Goal: Check status: Check status

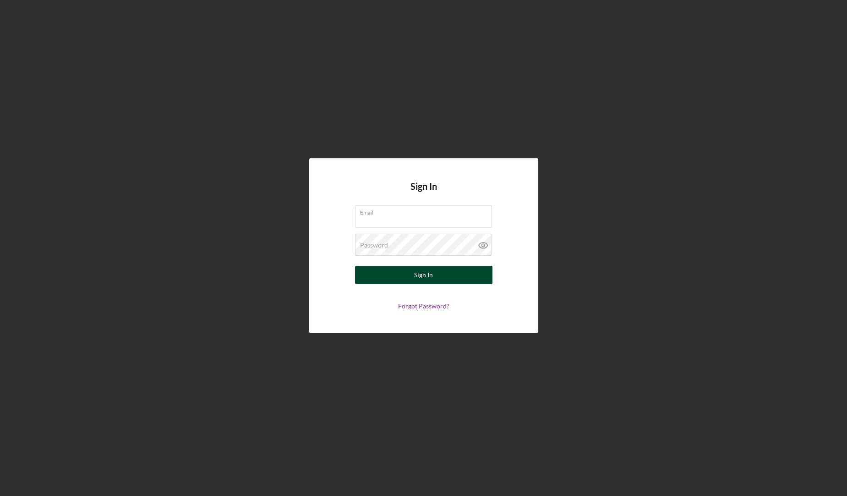
type input "[EMAIL_ADDRESS][DOMAIN_NAME]"
click at [376, 278] on button "Sign In" at bounding box center [423, 275] width 137 height 18
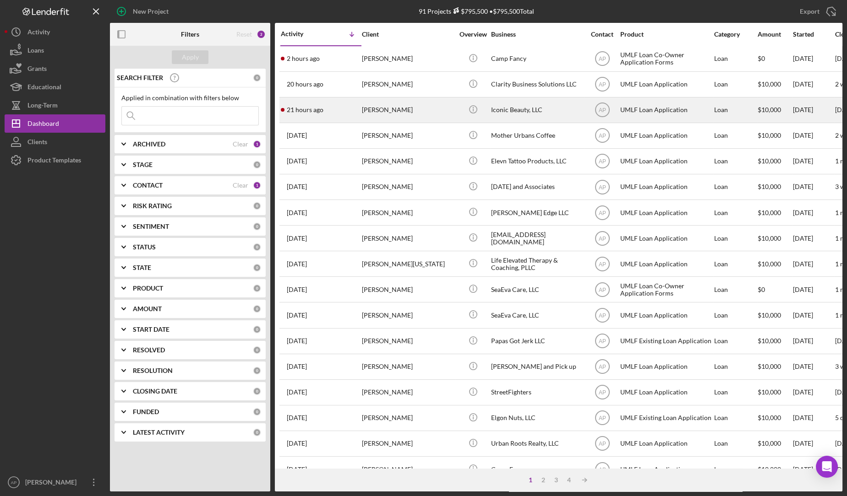
click at [385, 116] on div "[PERSON_NAME]" at bounding box center [408, 110] width 92 height 24
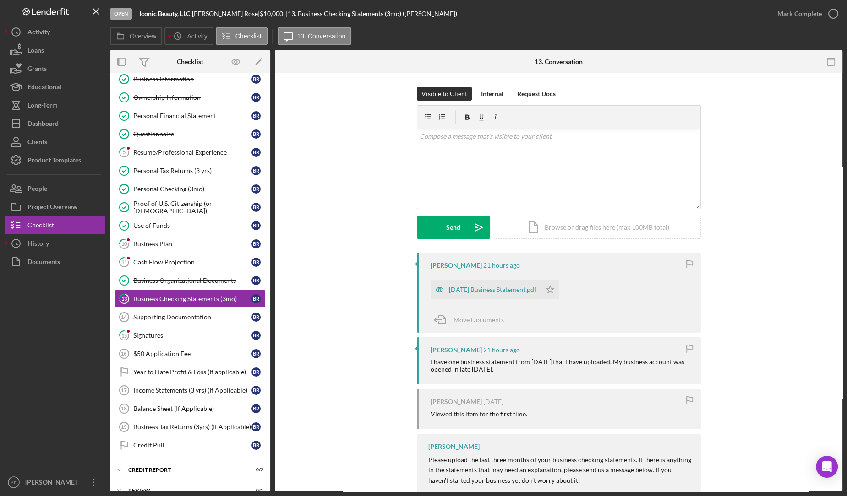
scroll to position [76, 0]
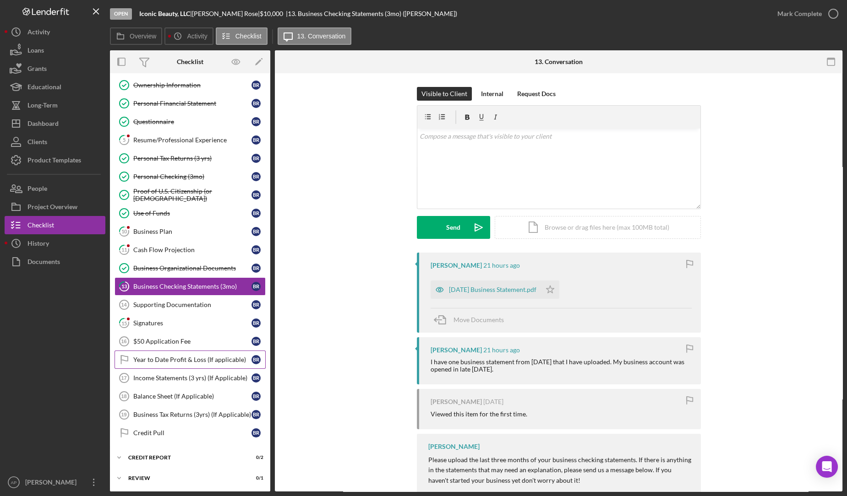
click at [191, 351] on link "Year to Date Profit & Loss (If applicable) Year to Date Profit & Loss (If appli…" at bounding box center [189, 360] width 151 height 18
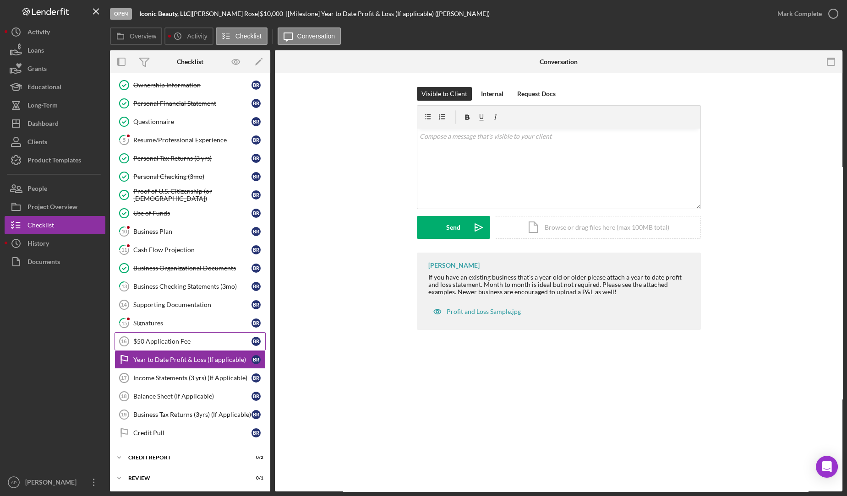
click at [191, 343] on link "$50 Application Fee 16 $50 Application Fee B R" at bounding box center [189, 341] width 151 height 18
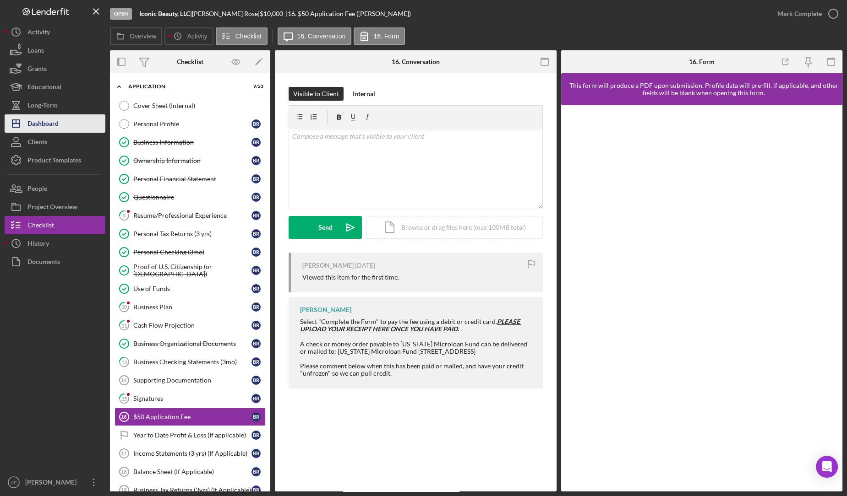
click at [65, 122] on button "Icon/Dashboard Dashboard" at bounding box center [55, 123] width 101 height 18
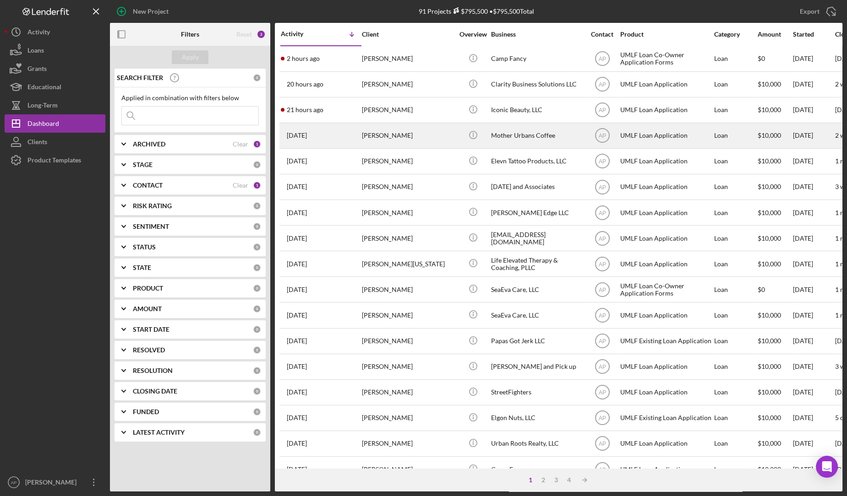
click at [421, 132] on div "[PERSON_NAME]" at bounding box center [408, 136] width 92 height 24
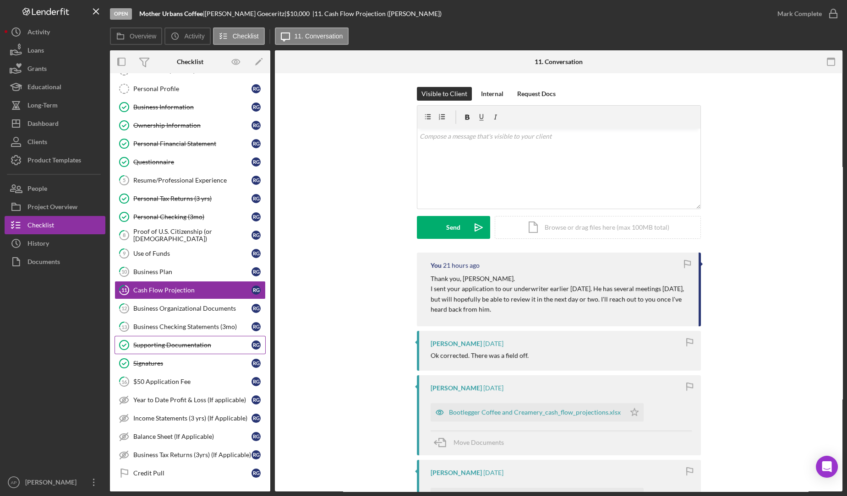
scroll to position [39, 0]
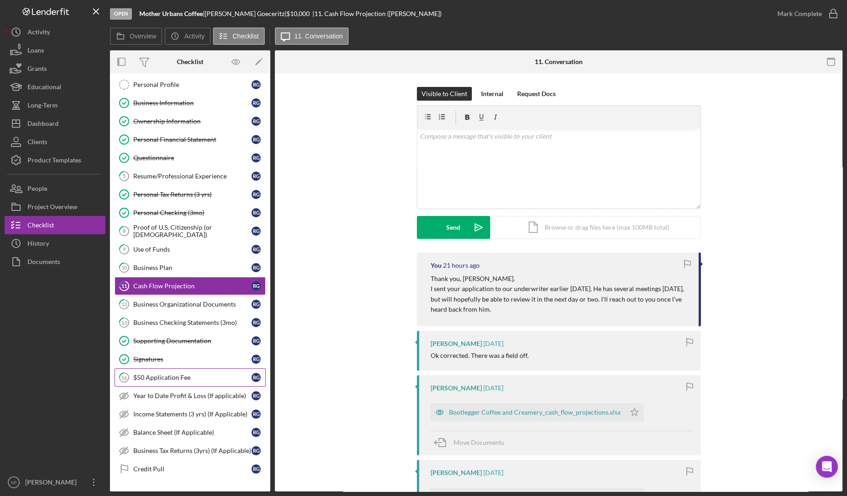
click at [183, 369] on link "16 $50 Application Fee R G" at bounding box center [189, 378] width 151 height 18
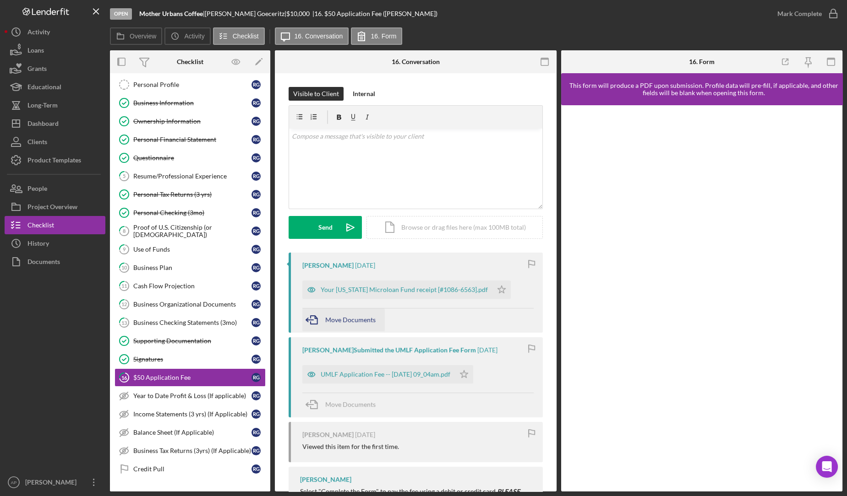
scroll to position [83, 0]
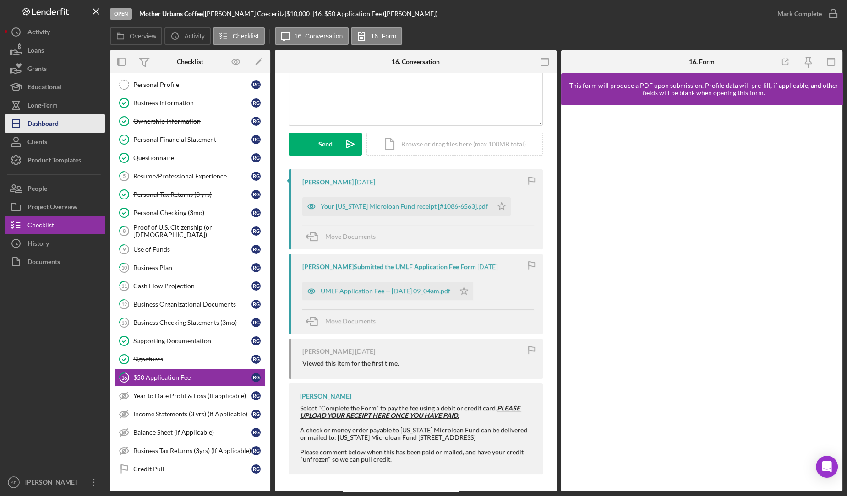
click at [60, 128] on button "Icon/Dashboard Dashboard" at bounding box center [55, 123] width 101 height 18
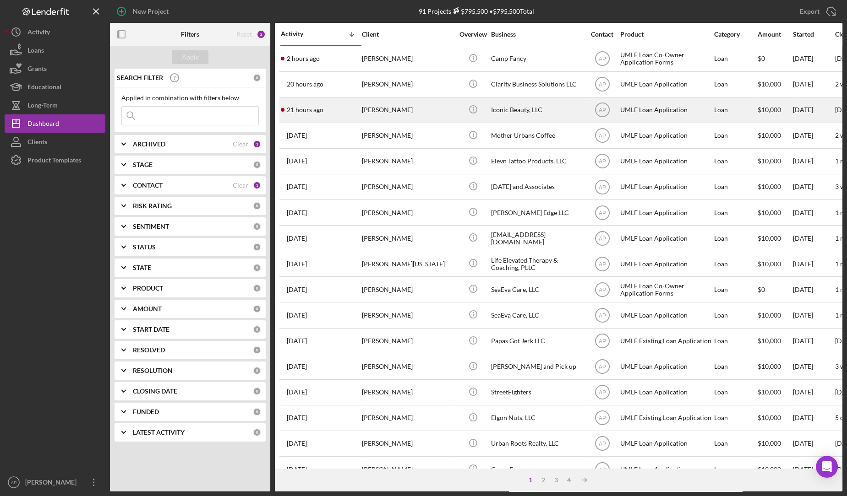
click at [381, 114] on div "[PERSON_NAME]" at bounding box center [408, 110] width 92 height 24
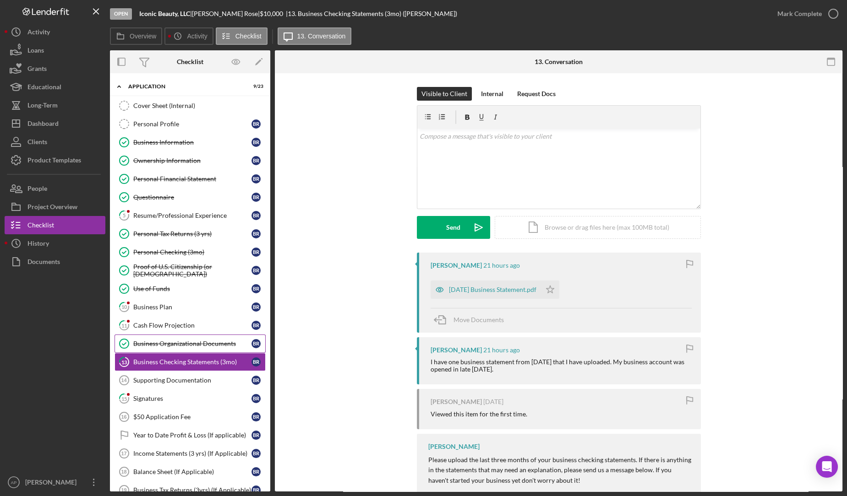
scroll to position [76, 0]
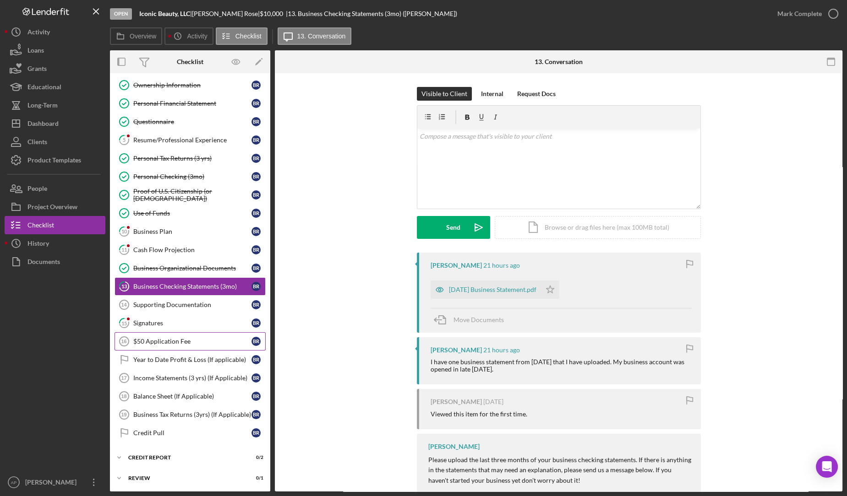
click at [174, 338] on div "$50 Application Fee" at bounding box center [192, 341] width 118 height 7
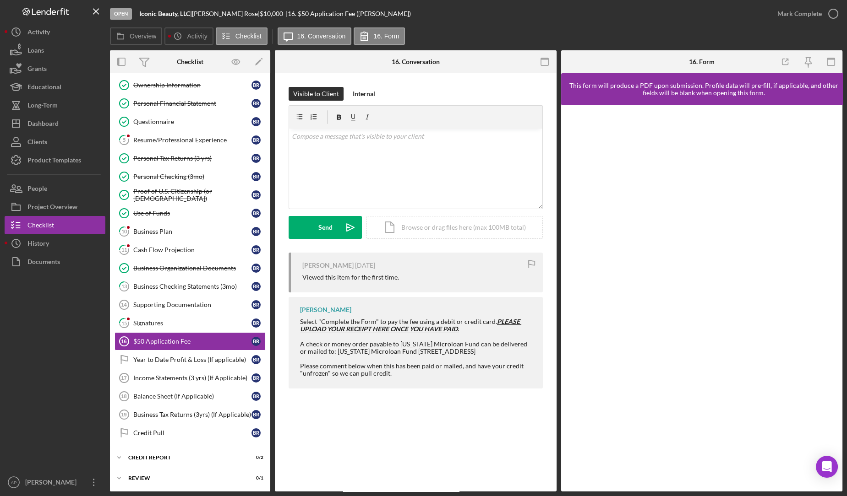
drag, startPoint x: 491, startPoint y: 320, endPoint x: 390, endPoint y: 313, distance: 101.0
drag, startPoint x: 390, startPoint y: 313, endPoint x: 492, endPoint y: 318, distance: 101.8
drag, startPoint x: 492, startPoint y: 318, endPoint x: 466, endPoint y: 320, distance: 26.2
drag, startPoint x: 466, startPoint y: 320, endPoint x: 475, endPoint y: 326, distance: 10.7
click at [475, 326] on div "Select "Complete the Form" to pay the fee using a debit or credit card. PLEASE …" at bounding box center [416, 347] width 233 height 59
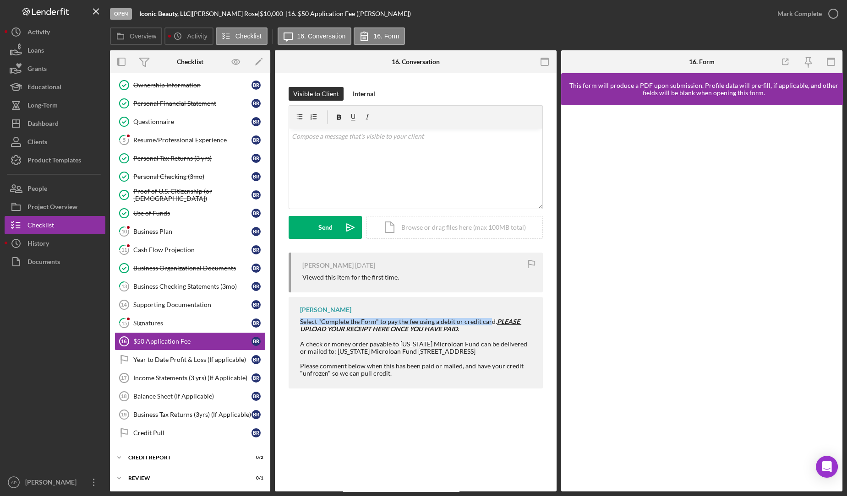
drag, startPoint x: 488, startPoint y: 320, endPoint x: 297, endPoint y: 317, distance: 190.9
click at [297, 317] on div "[PERSON_NAME] Select "Complete the Form" to pay the fee using a debit or credit…" at bounding box center [415, 343] width 254 height 92
copy div "Select "Complete the Form" to pay the fee using a debit or credit car"
click at [59, 124] on button "Icon/Dashboard Dashboard" at bounding box center [55, 123] width 101 height 18
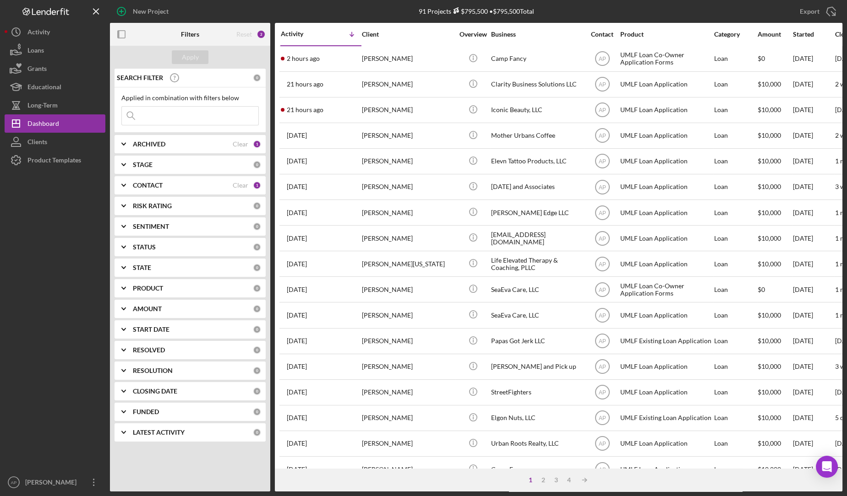
click at [154, 147] on b "ARCHIVED" at bounding box center [149, 144] width 33 height 7
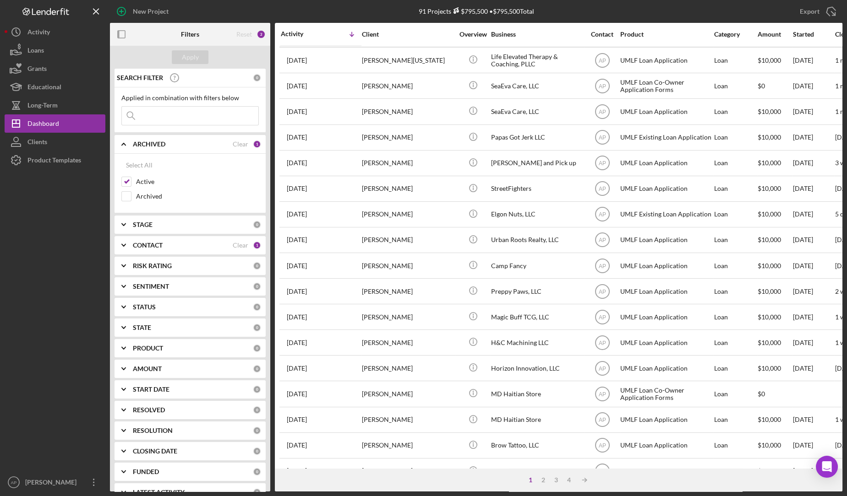
scroll to position [224, 0]
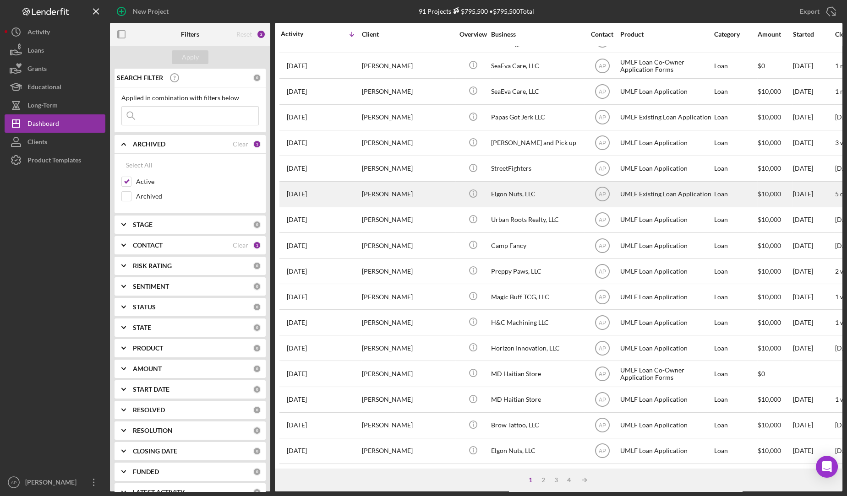
click at [489, 185] on div "Icon/Info" at bounding box center [473, 194] width 34 height 24
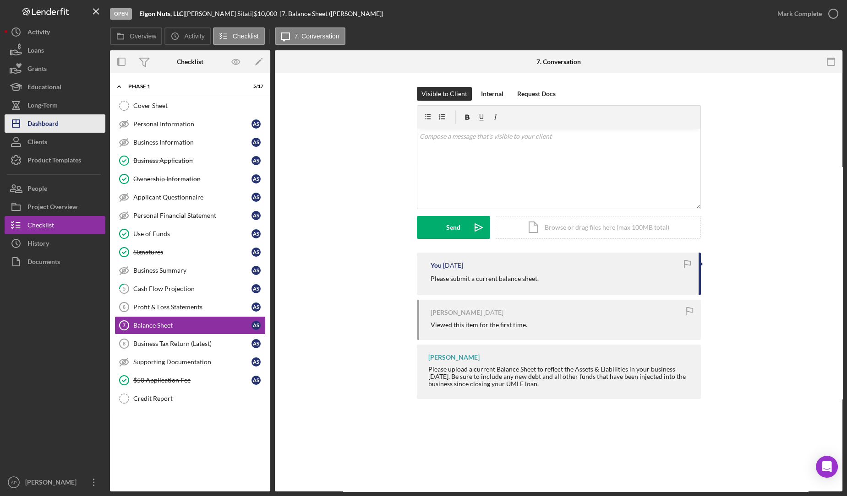
click at [34, 119] on div "Dashboard" at bounding box center [42, 124] width 31 height 21
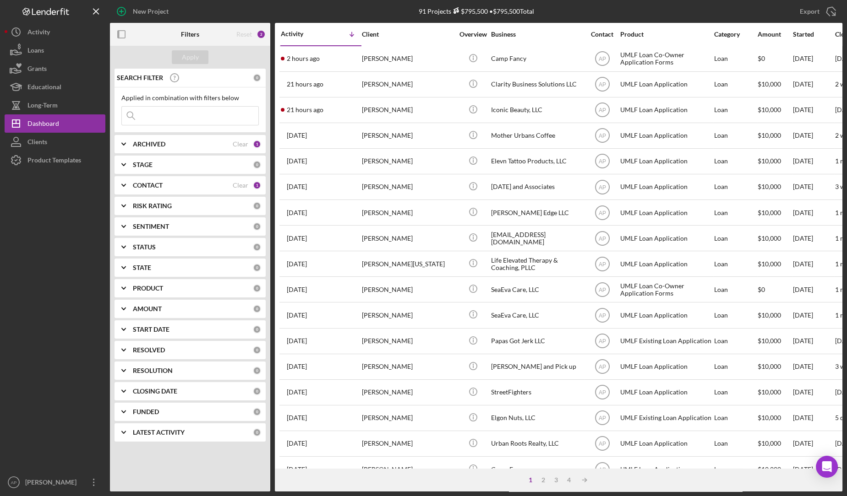
scroll to position [224, 0]
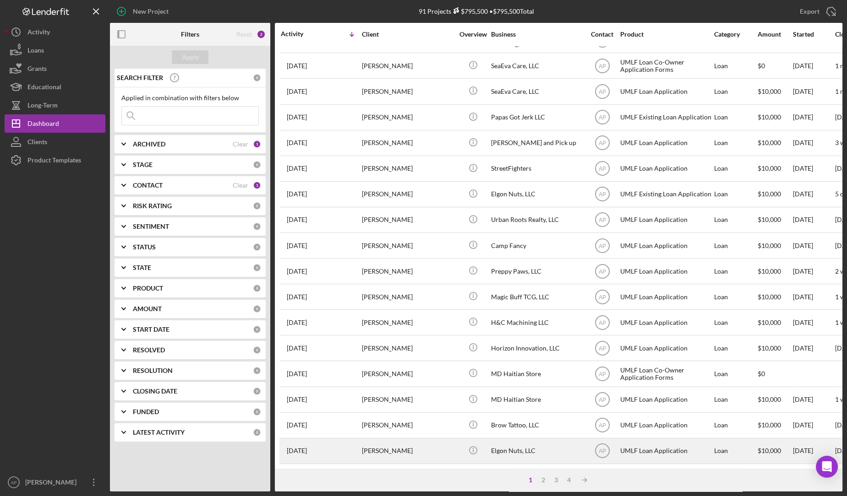
click at [506, 445] on div "Elgon Nuts, LLC" at bounding box center [537, 451] width 92 height 24
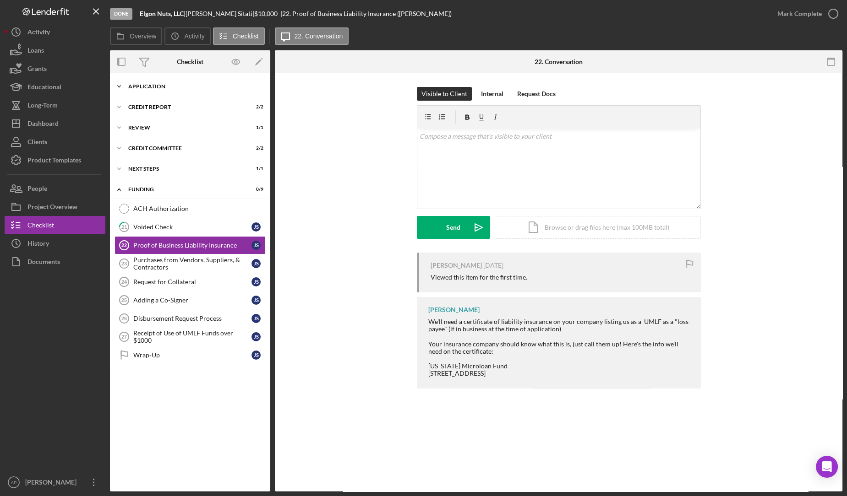
click at [147, 86] on div "Application" at bounding box center [193, 86] width 130 height 5
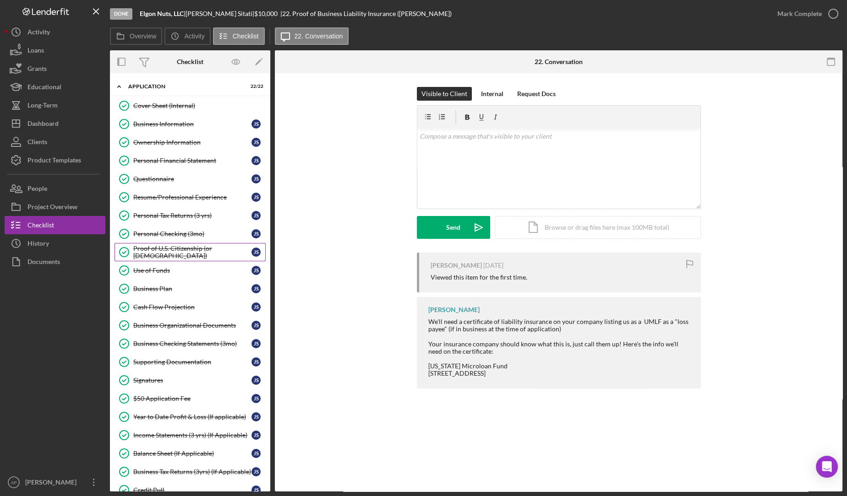
click at [168, 250] on div "Proof of U.S. Citizenship (or [DEMOGRAPHIC_DATA])" at bounding box center [192, 252] width 118 height 15
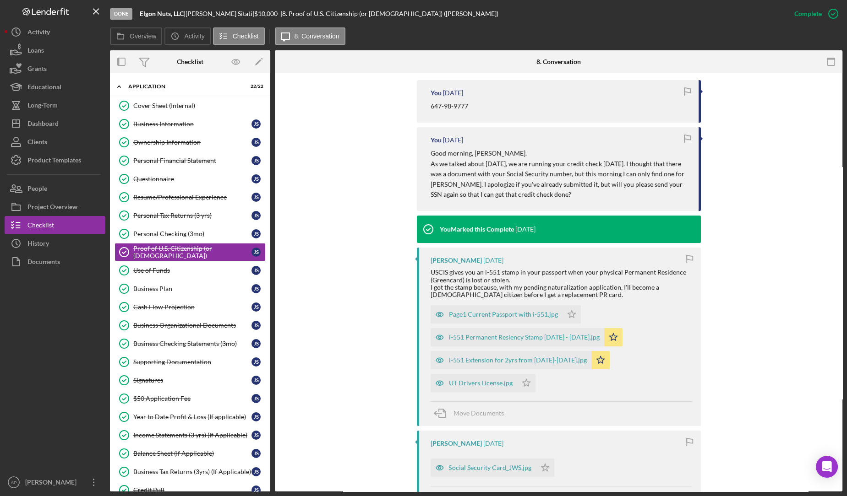
scroll to position [299, 0]
click at [504, 342] on div "i-551 Permanent Resiency Stamp [DATE] - [DATE].jpg" at bounding box center [517, 337] width 174 height 18
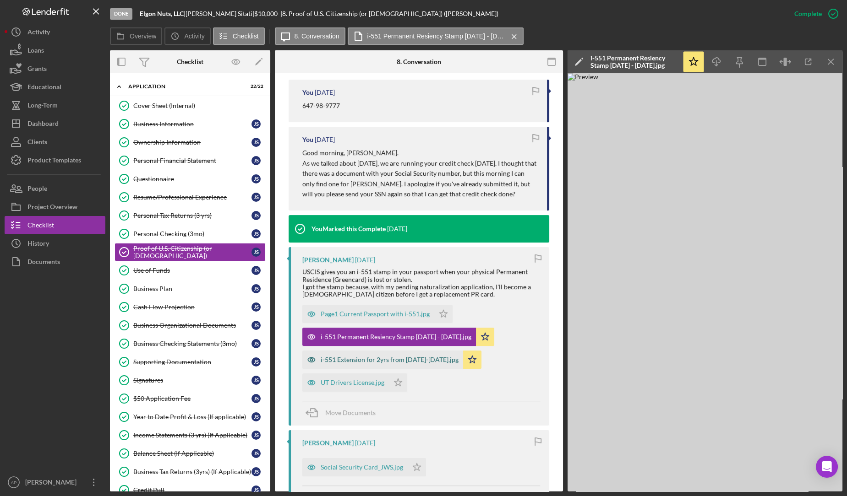
click at [427, 360] on div "i-551 Extension for 2yrs from [DATE]-[DATE].jpg" at bounding box center [389, 359] width 138 height 7
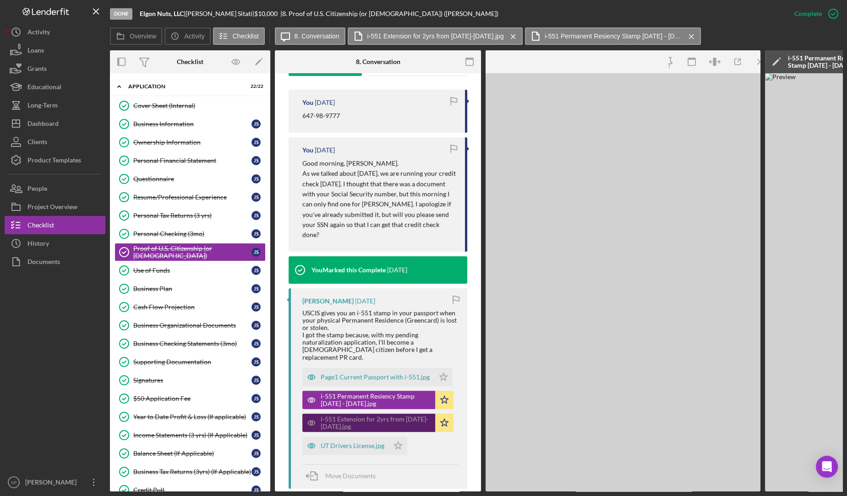
scroll to position [309, 0]
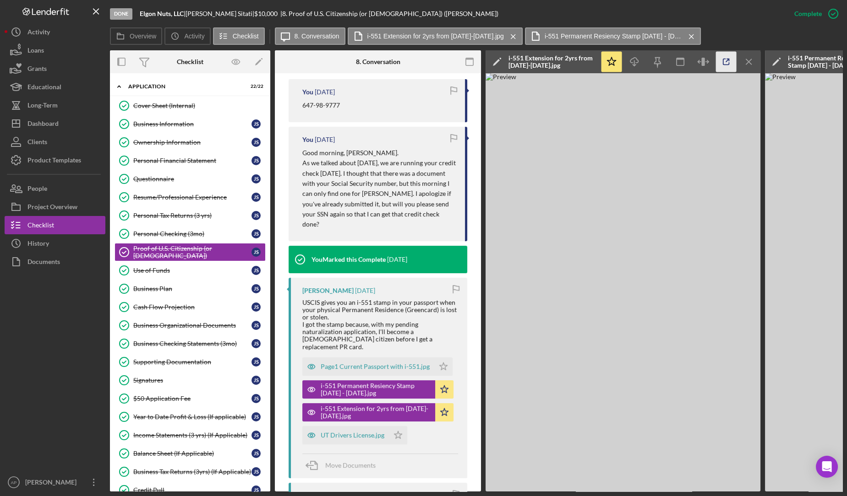
click at [729, 63] on icon "button" at bounding box center [726, 62] width 21 height 21
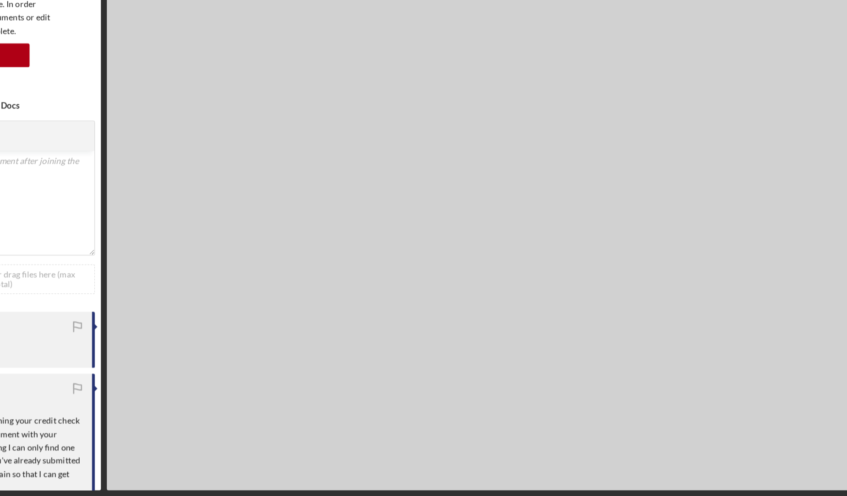
click at [579, 244] on img at bounding box center [528, 270] width 627 height 444
